Goal: Information Seeking & Learning: Check status

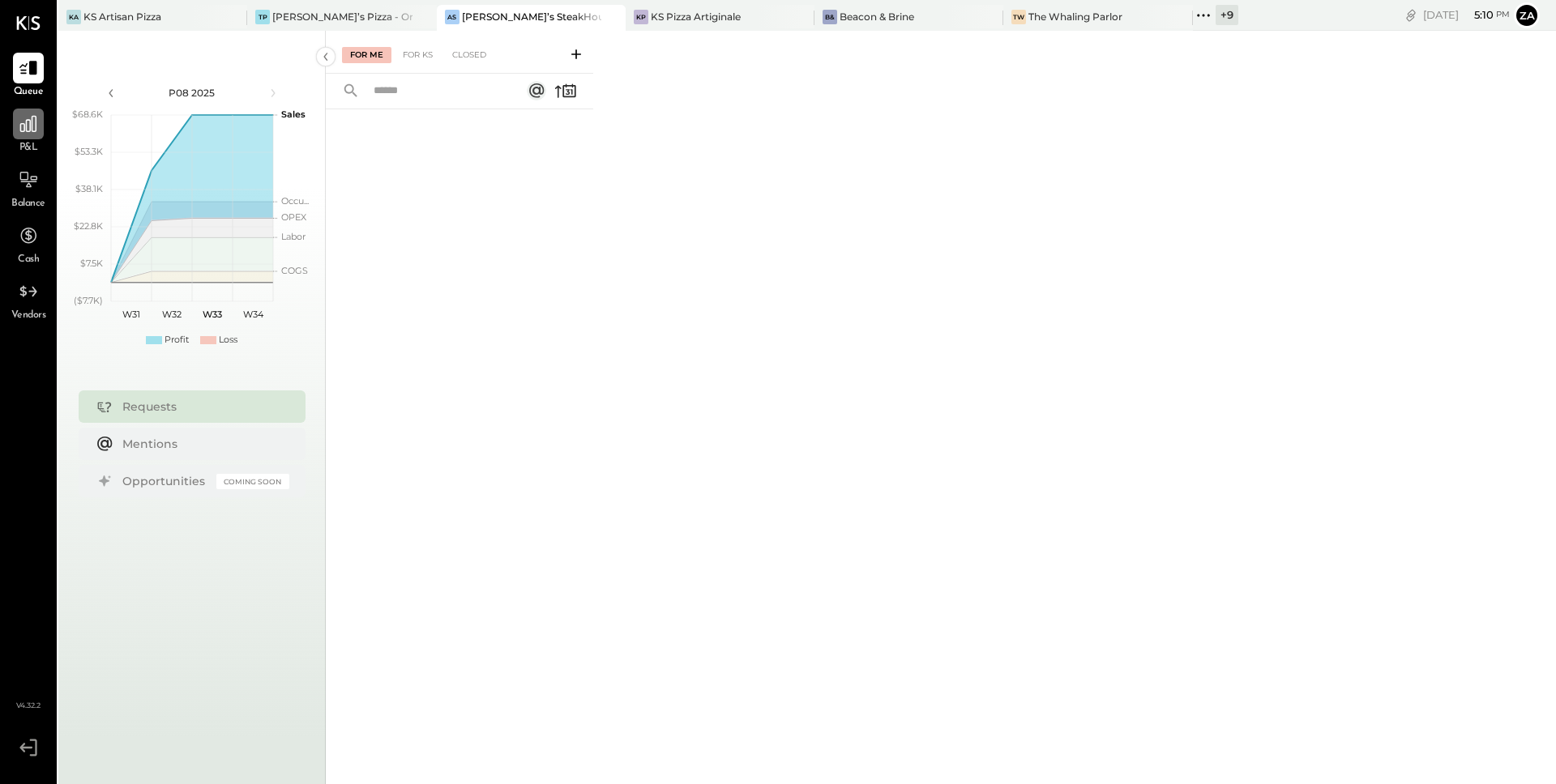
click at [18, 131] on icon at bounding box center [28, 124] width 21 height 21
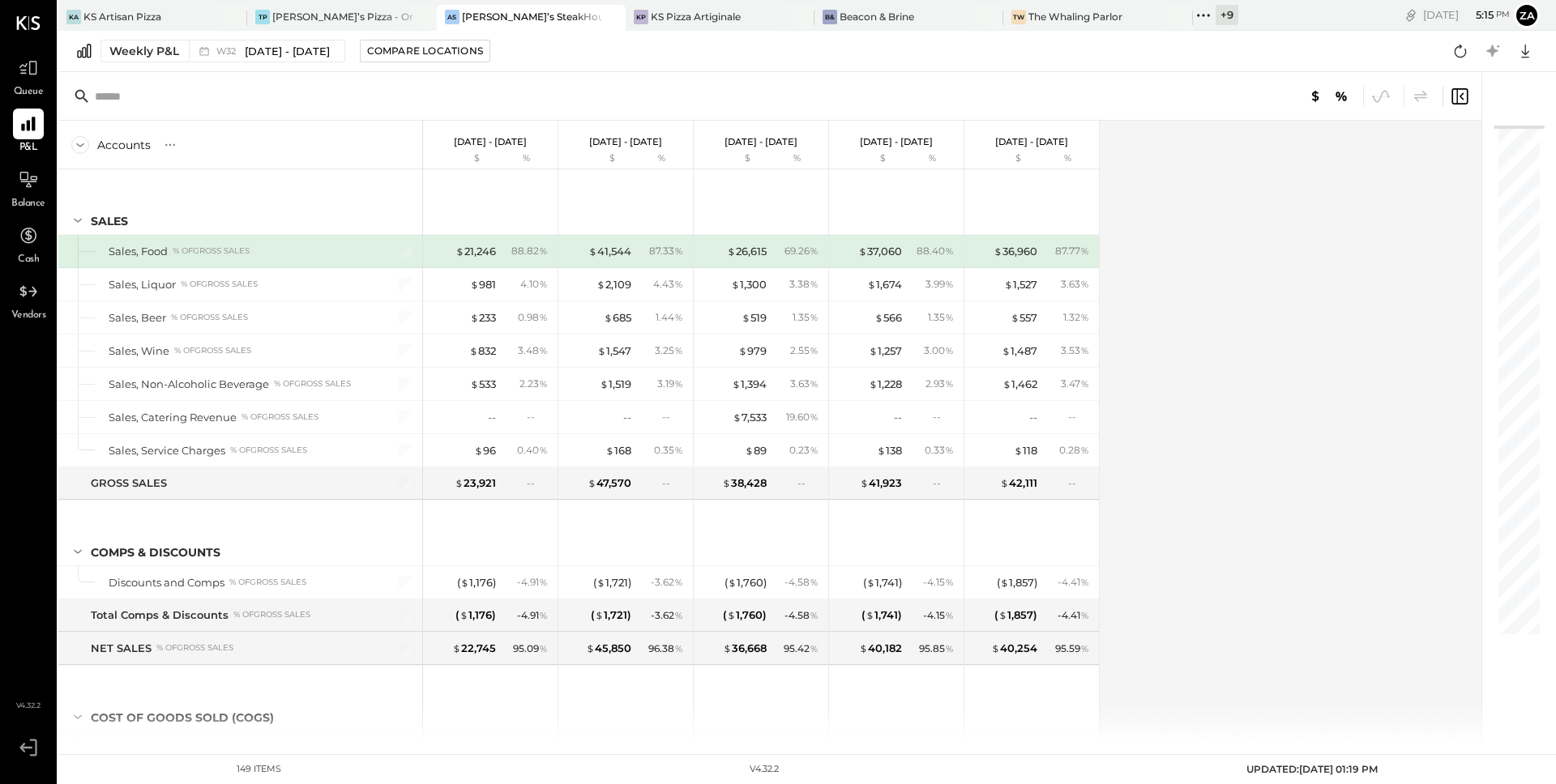
click at [1193, 17] on icon at bounding box center [1203, 15] width 21 height 21
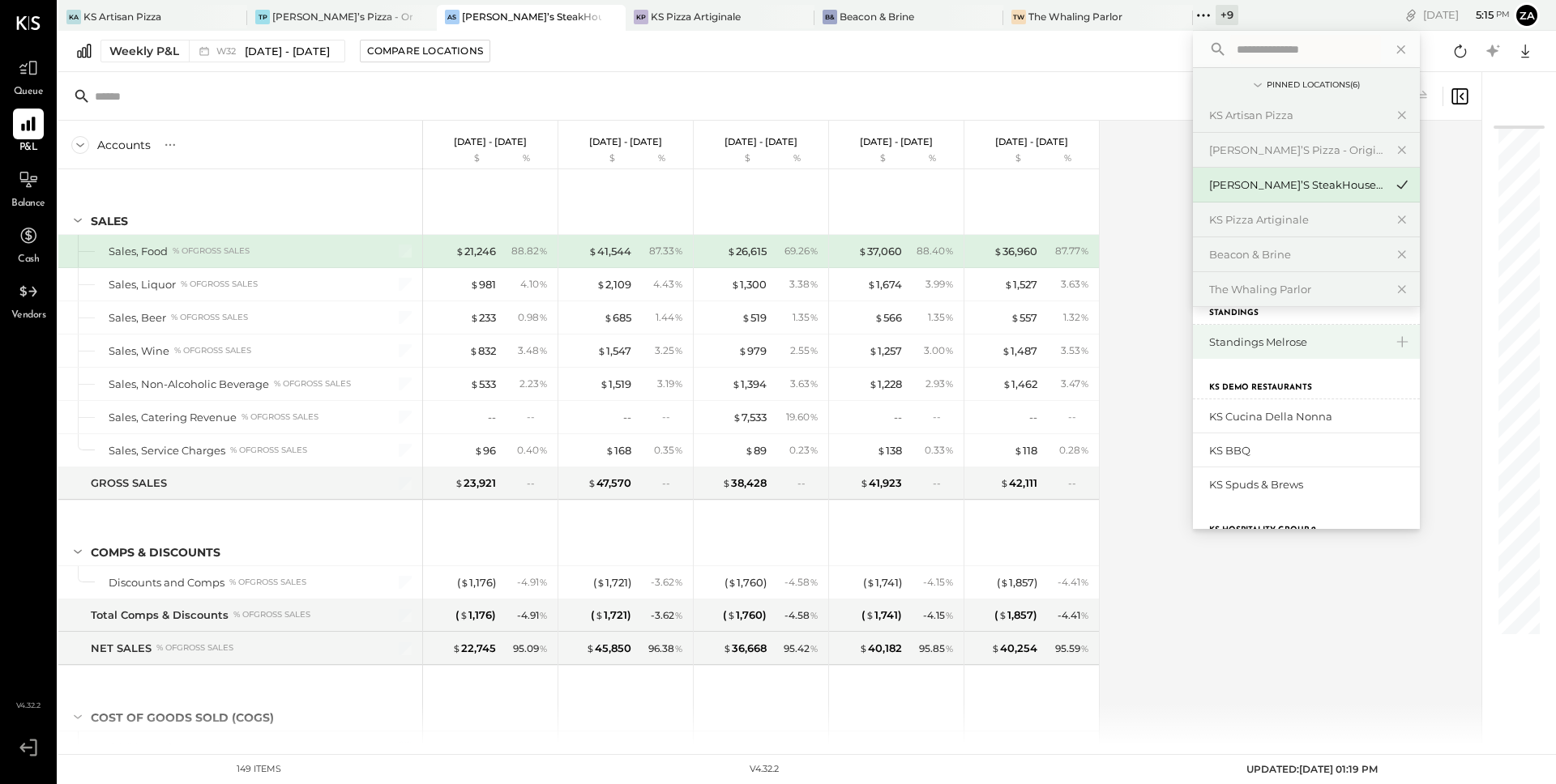
scroll to position [165, 0]
click at [1210, 344] on div "Standings Melrose" at bounding box center [1297, 343] width 175 height 15
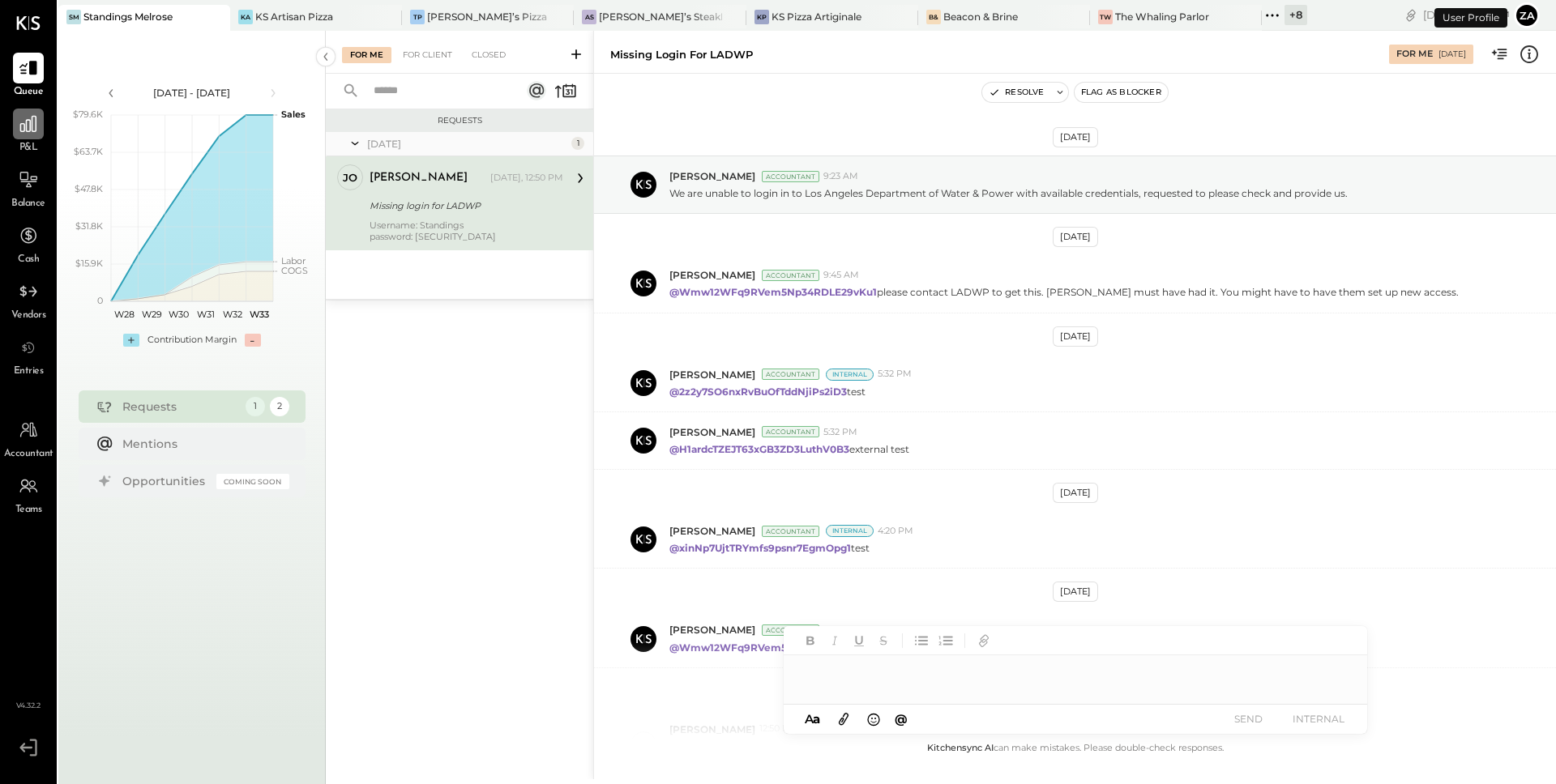
scroll to position [163, 0]
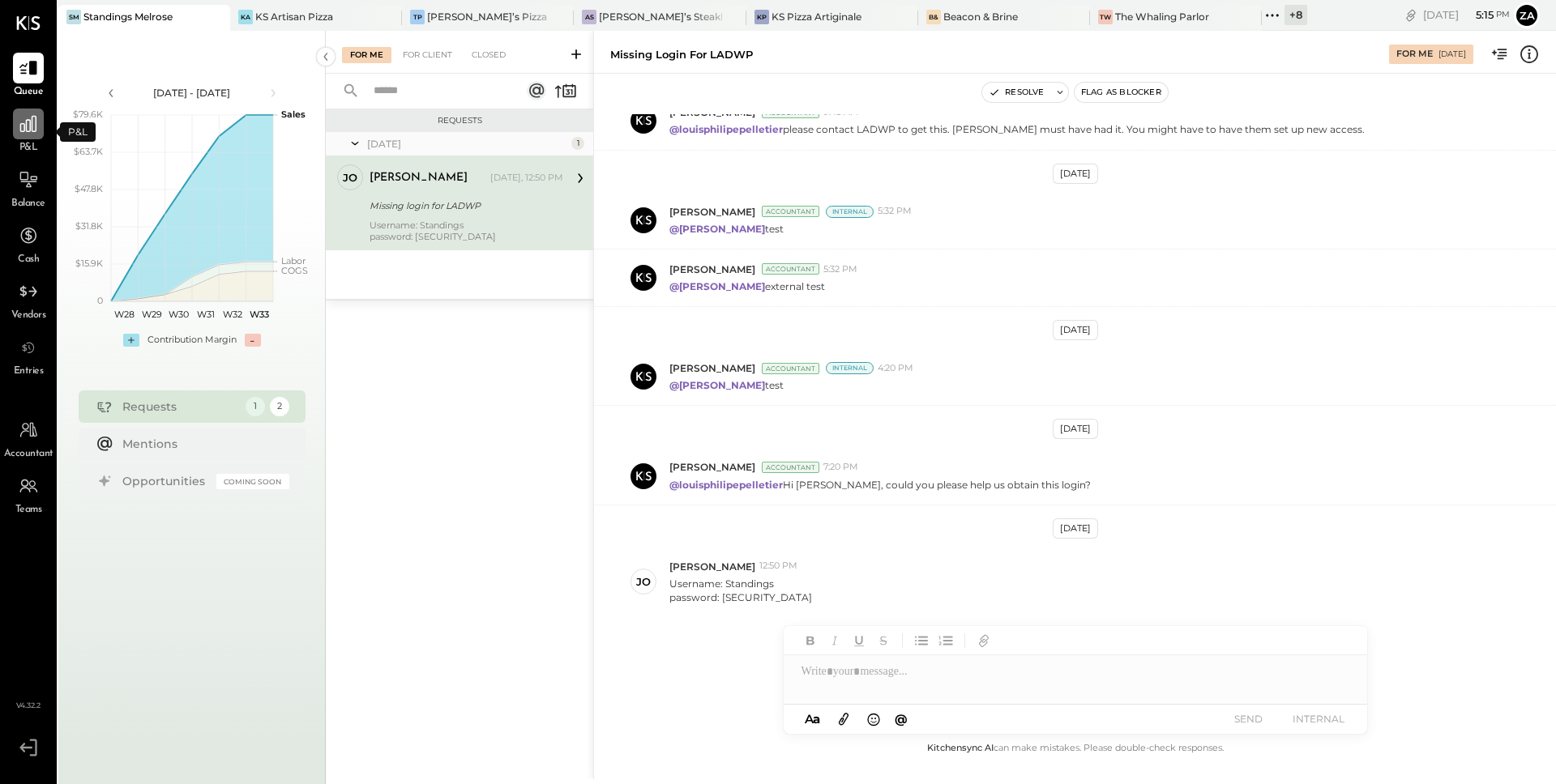
click at [32, 114] on icon at bounding box center [28, 124] width 21 height 21
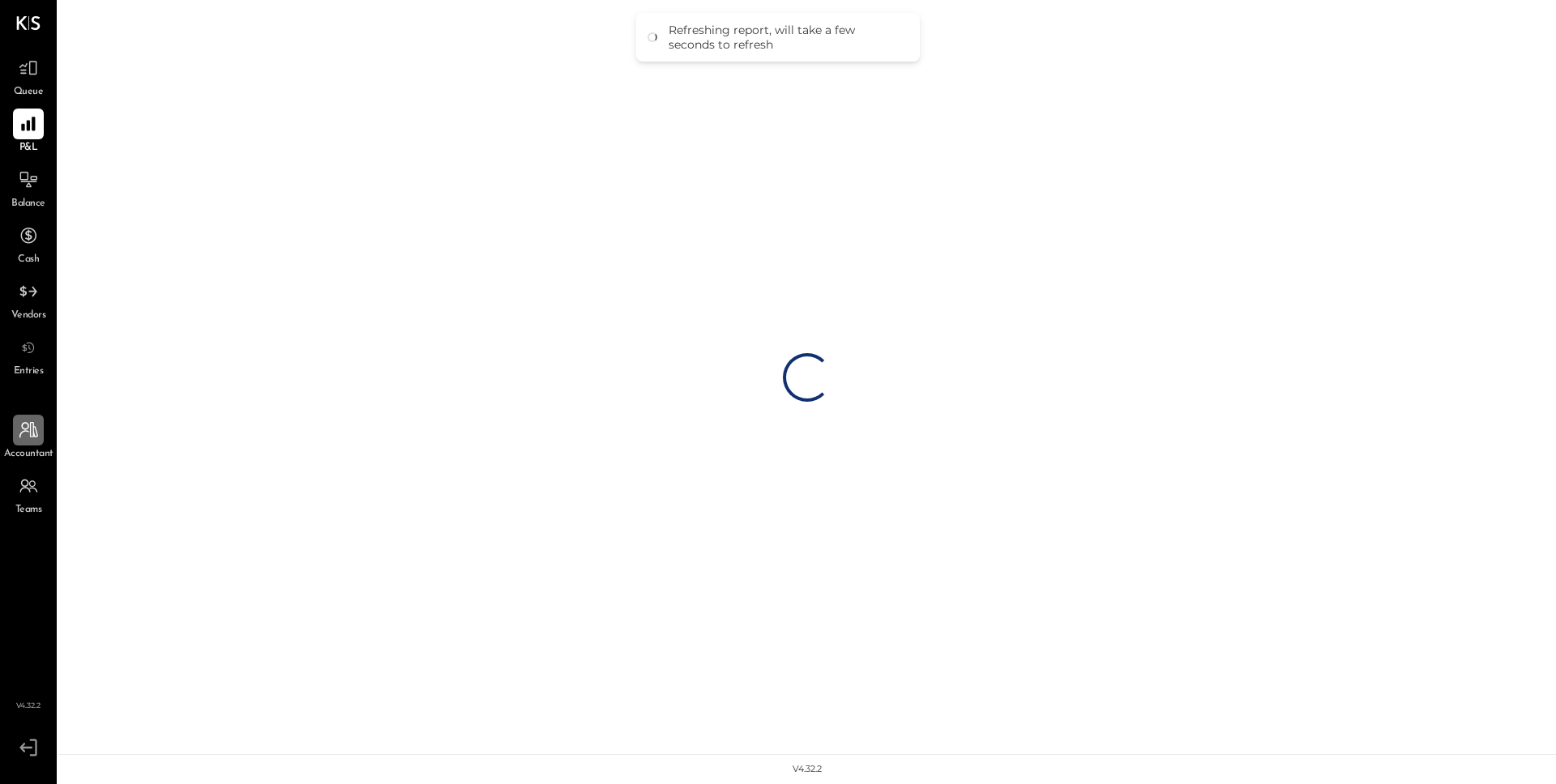
click at [29, 439] on icon at bounding box center [28, 430] width 21 height 21
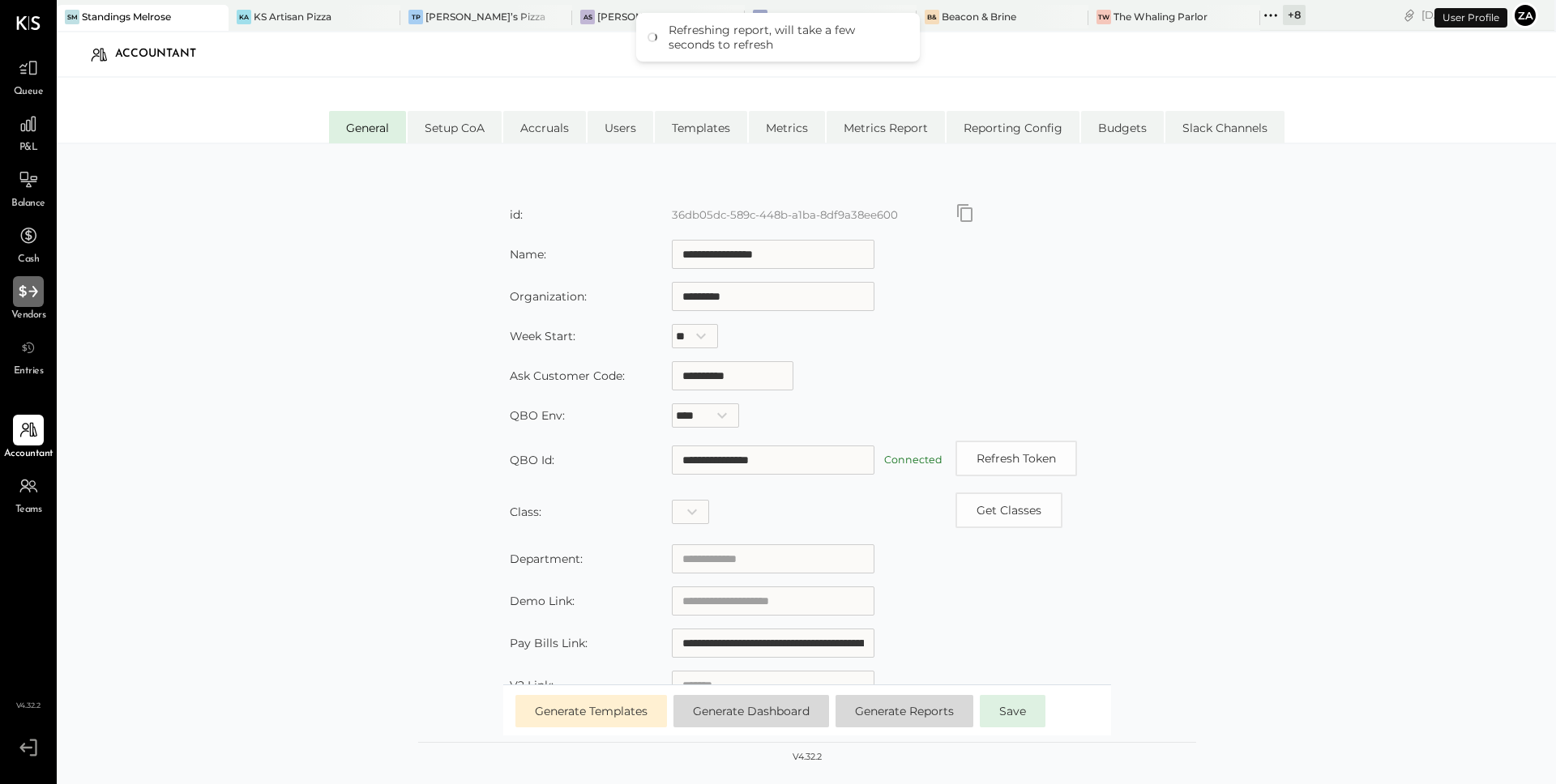
click at [26, 283] on icon at bounding box center [28, 292] width 21 height 21
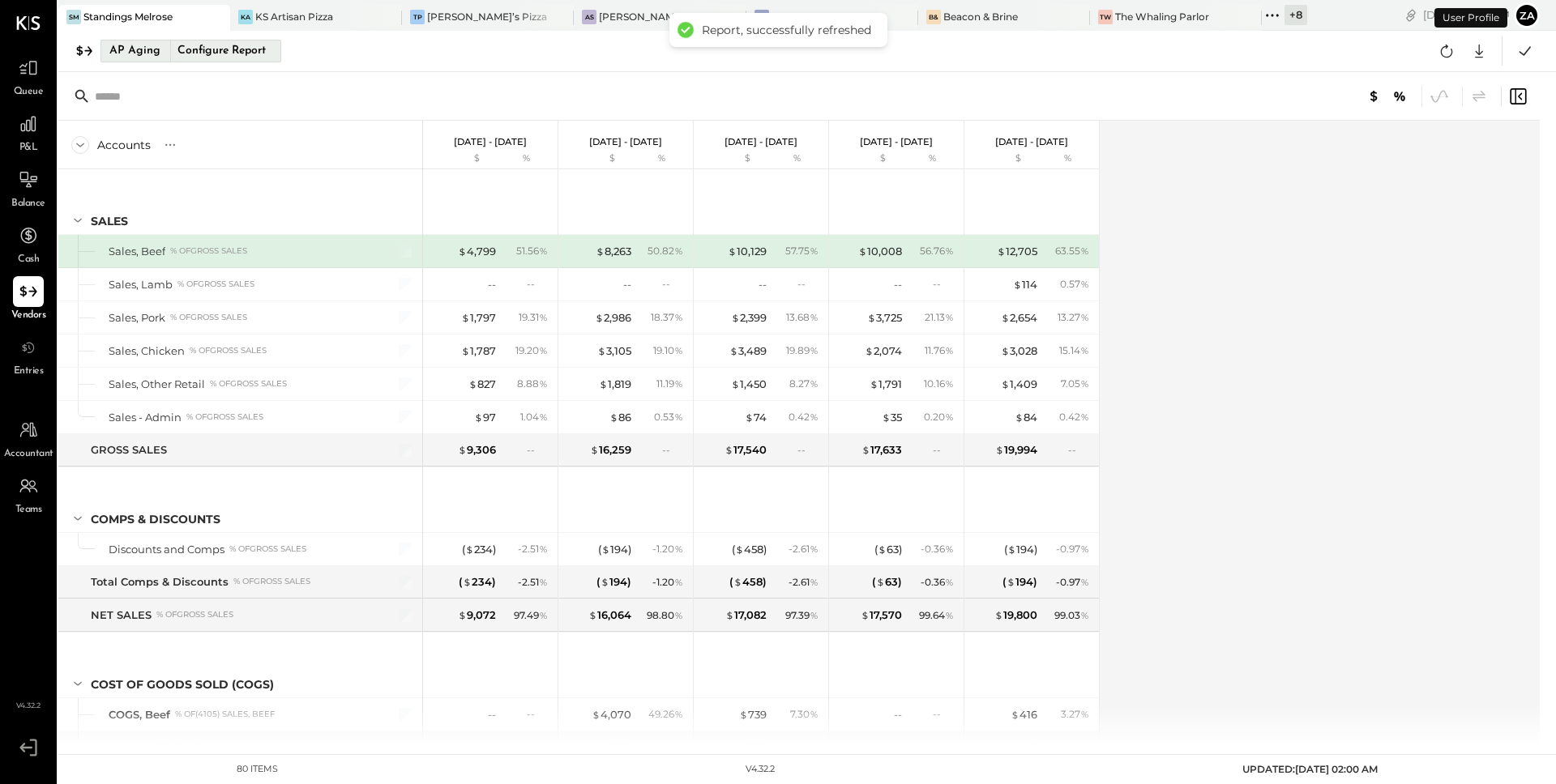
click at [250, 47] on div "Configure Report" at bounding box center [221, 51] width 102 height 21
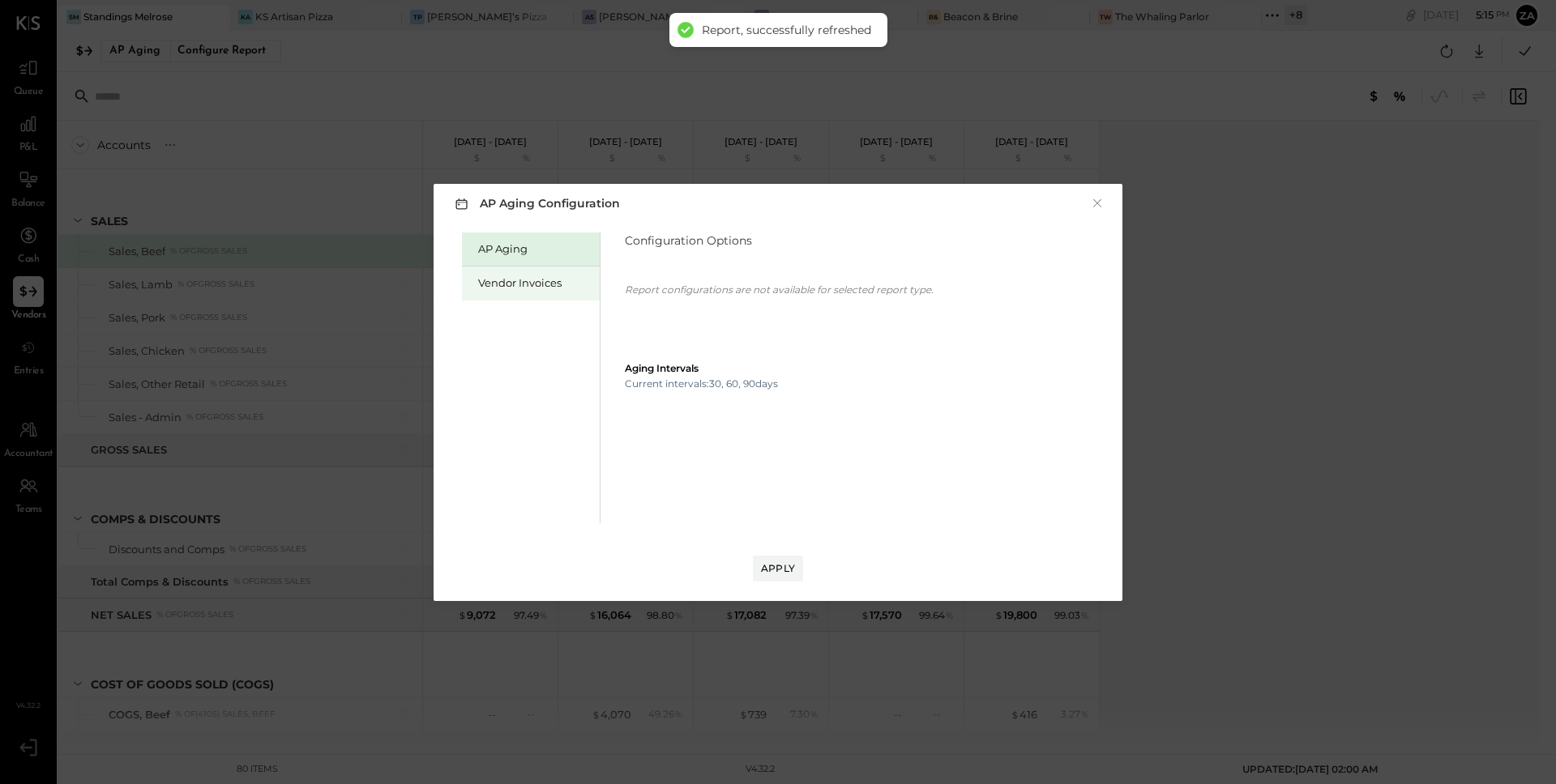
click at [541, 286] on div "Vendor Invoices" at bounding box center [535, 283] width 114 height 15
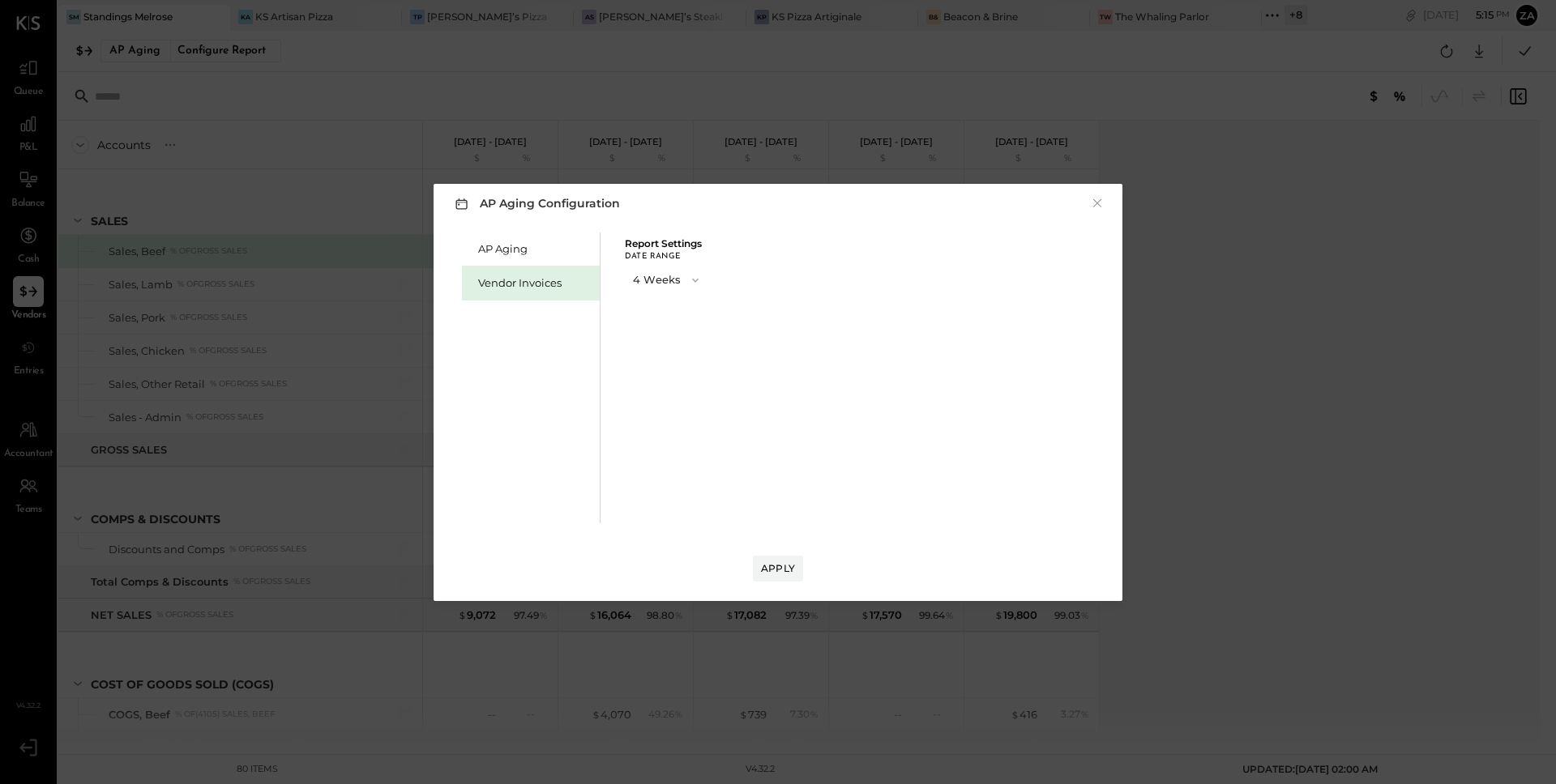
click at [681, 275] on span "button" at bounding box center [691, 280] width 21 height 13
click at [666, 338] on span "13 Weeks" at bounding box center [659, 337] width 41 height 10
click at [780, 563] on div "Apply" at bounding box center [778, 568] width 34 height 14
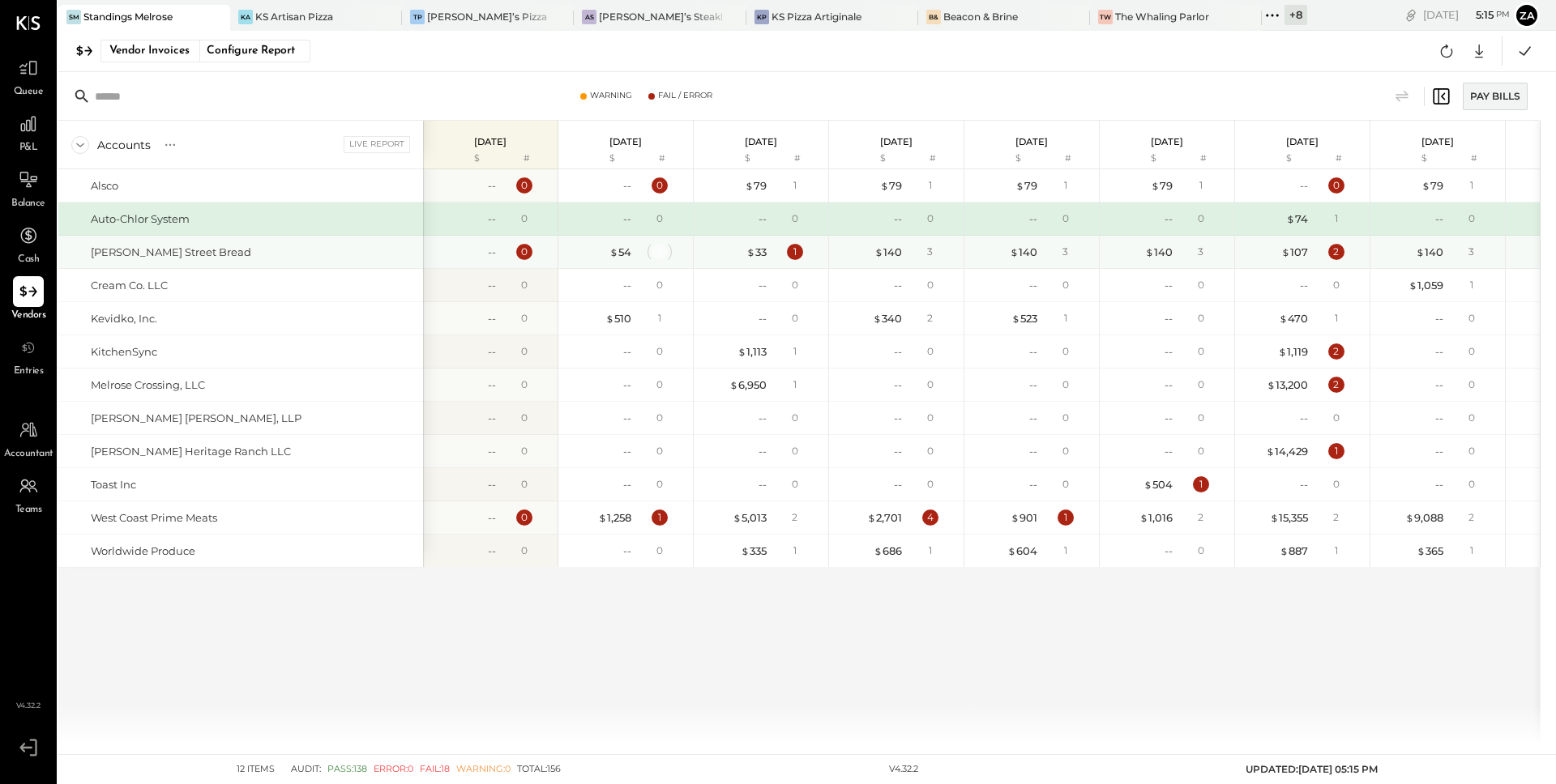
click at [657, 252] on div "1" at bounding box center [659, 251] width 16 height 16
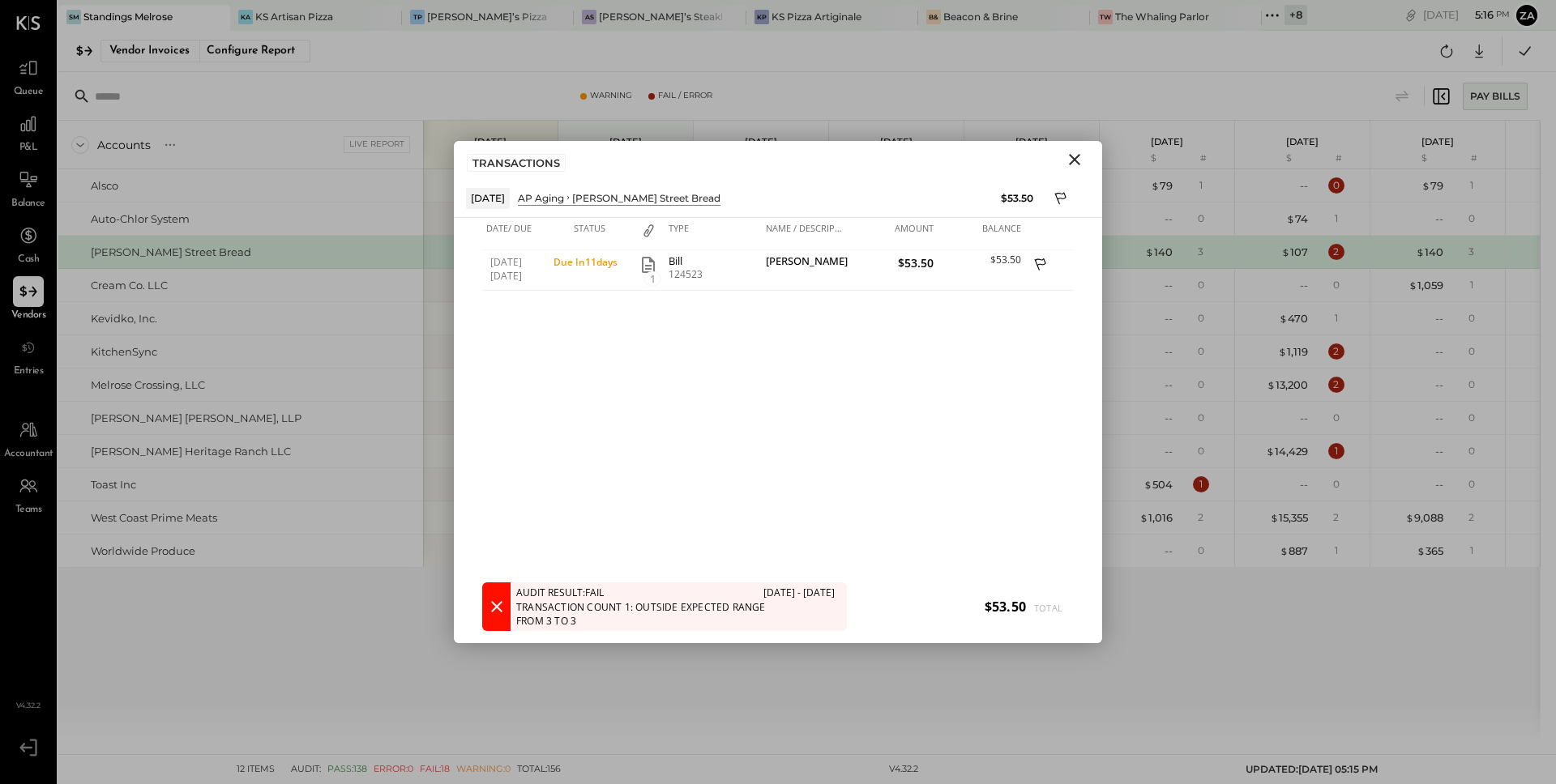
click at [1078, 159] on icon "Close" at bounding box center [1074, 159] width 20 height 20
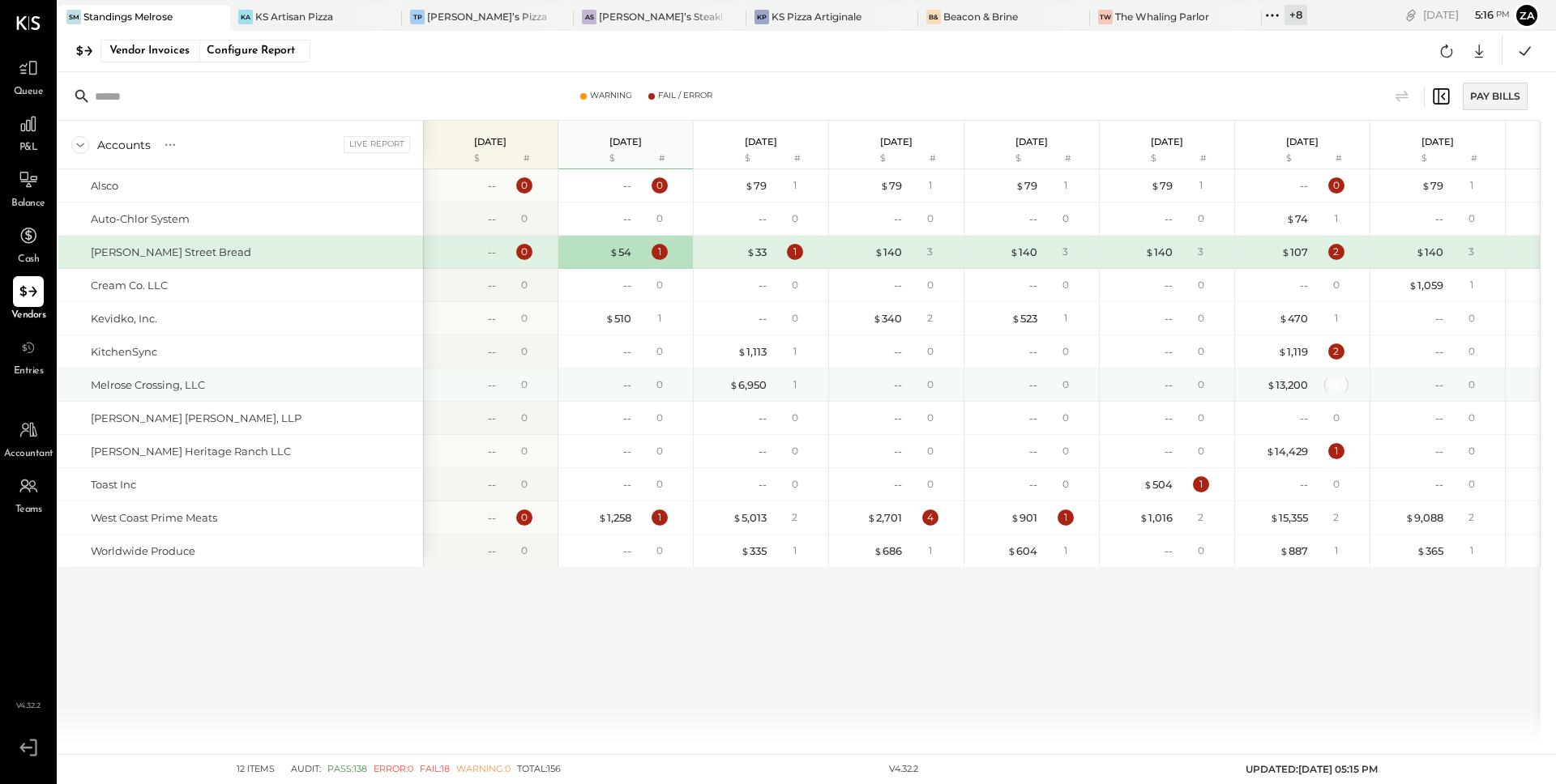
click at [1335, 389] on div "2" at bounding box center [1336, 384] width 16 height 16
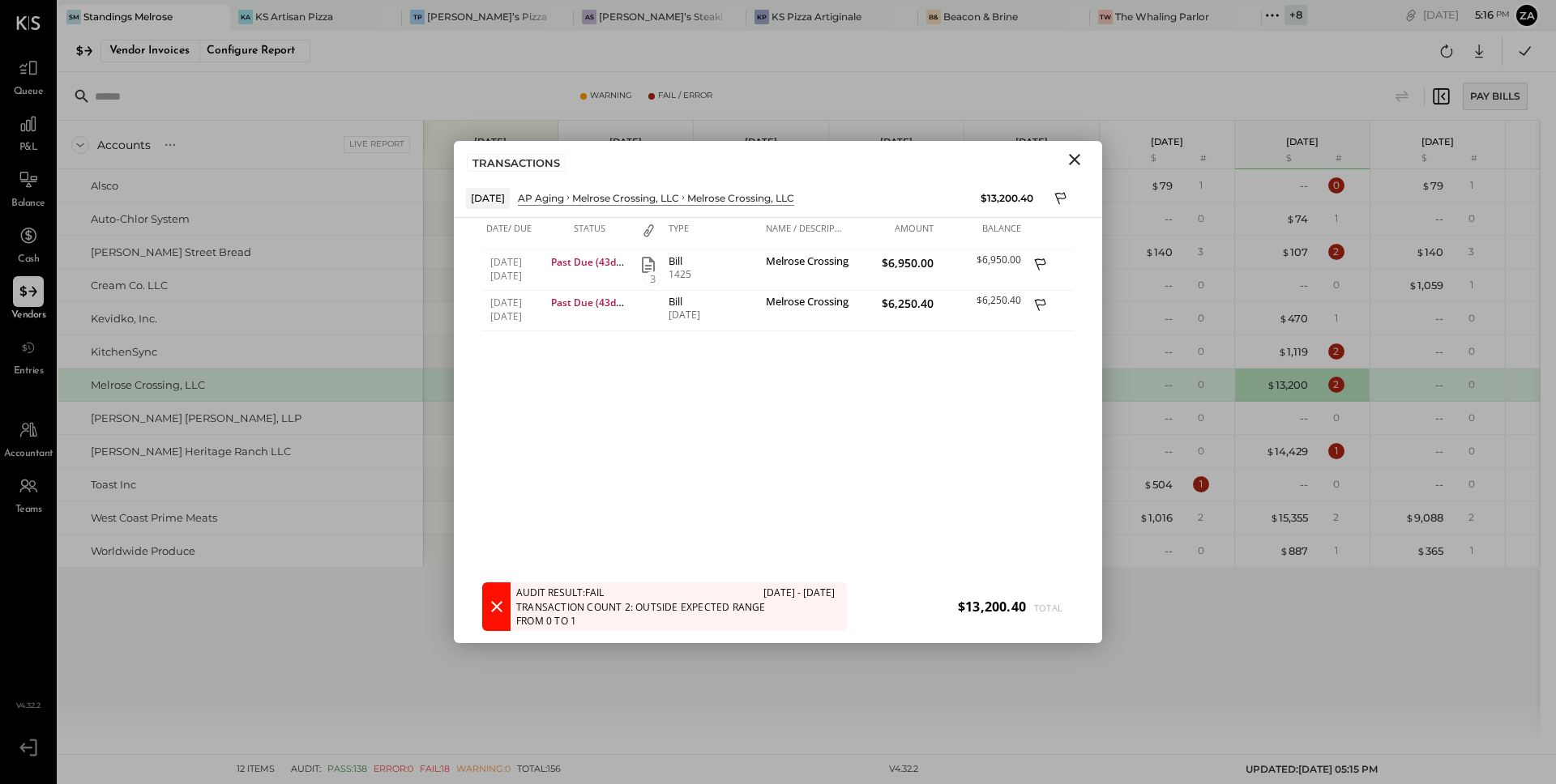
click at [1065, 166] on icon "Close" at bounding box center [1074, 159] width 20 height 20
